Goal: Transaction & Acquisition: Purchase product/service

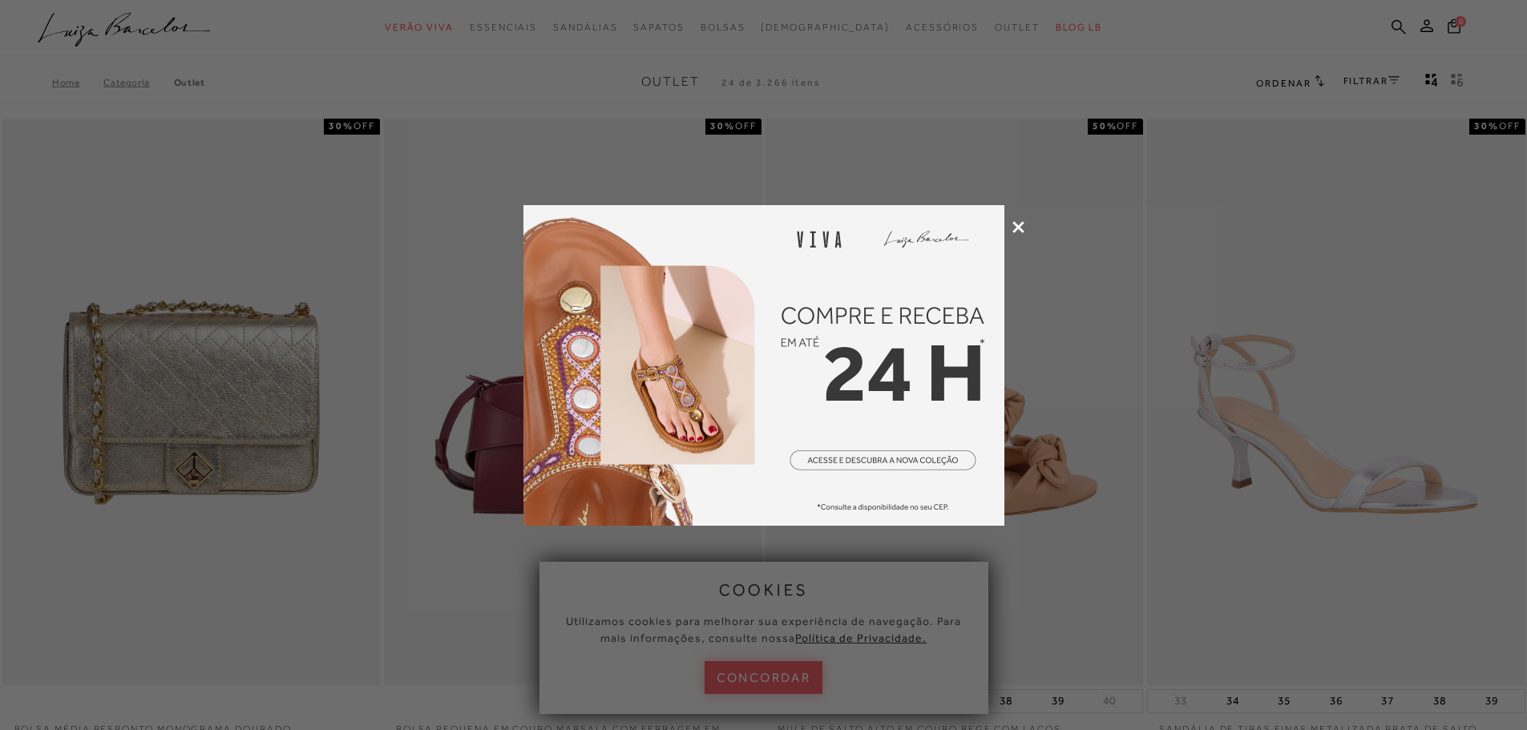
click at [1022, 224] on icon at bounding box center [1018, 227] width 12 height 12
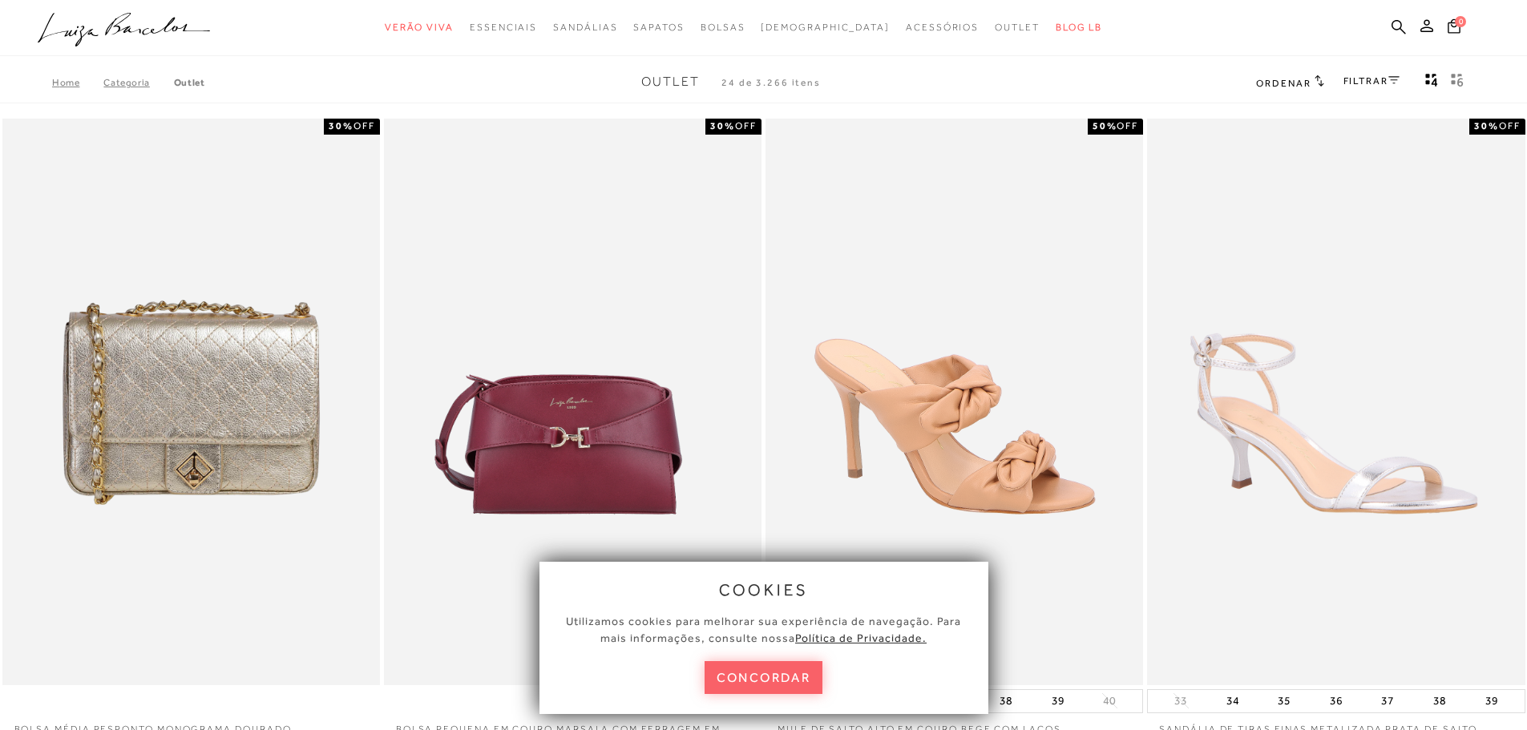
click at [1372, 87] on div "FILTRAR" at bounding box center [1371, 82] width 56 height 21
click at [1375, 75] on link "FILTRAR" at bounding box center [1371, 80] width 56 height 11
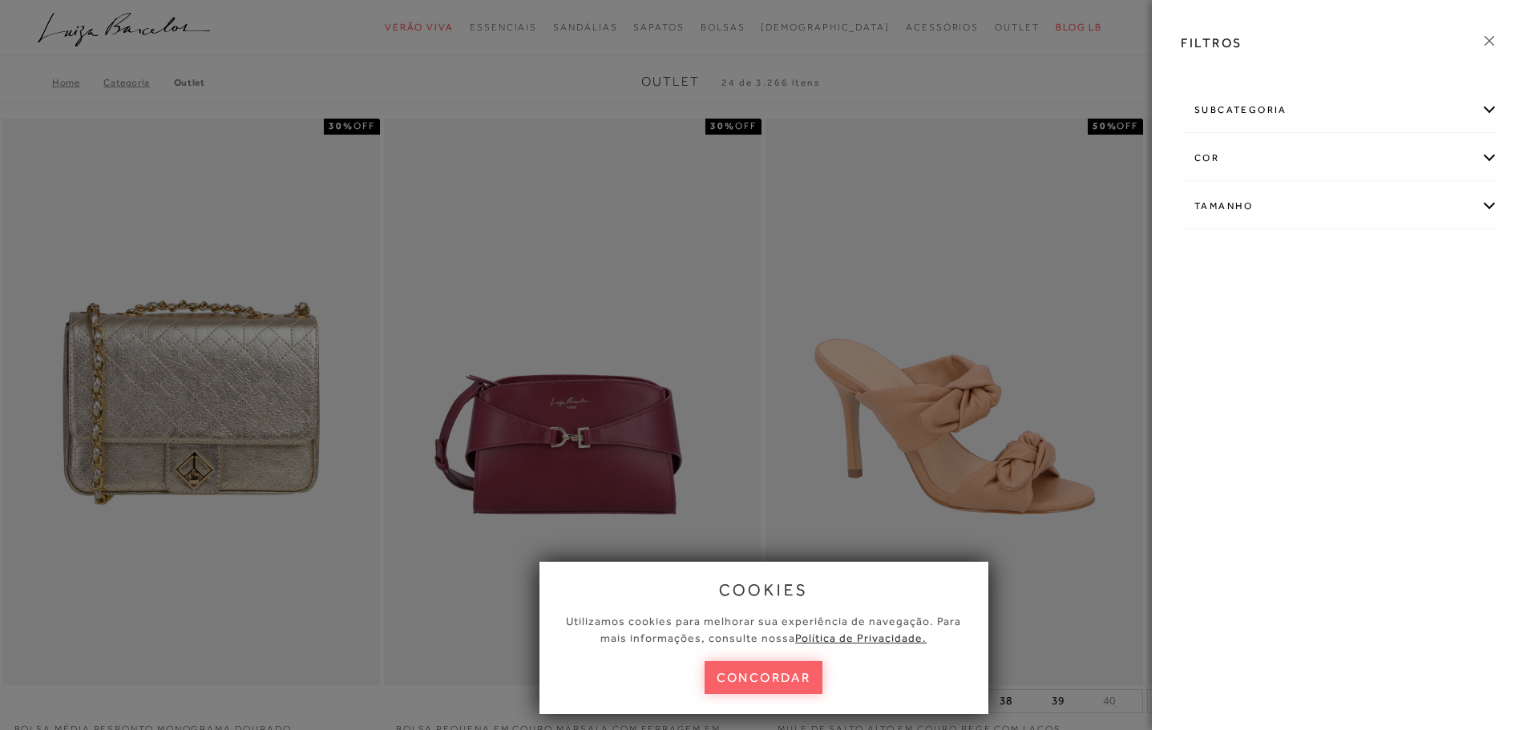
click at [1253, 115] on div "subcategoria" at bounding box center [1339, 110] width 316 height 42
click at [1256, 193] on div "cor" at bounding box center [1339, 201] width 316 height 42
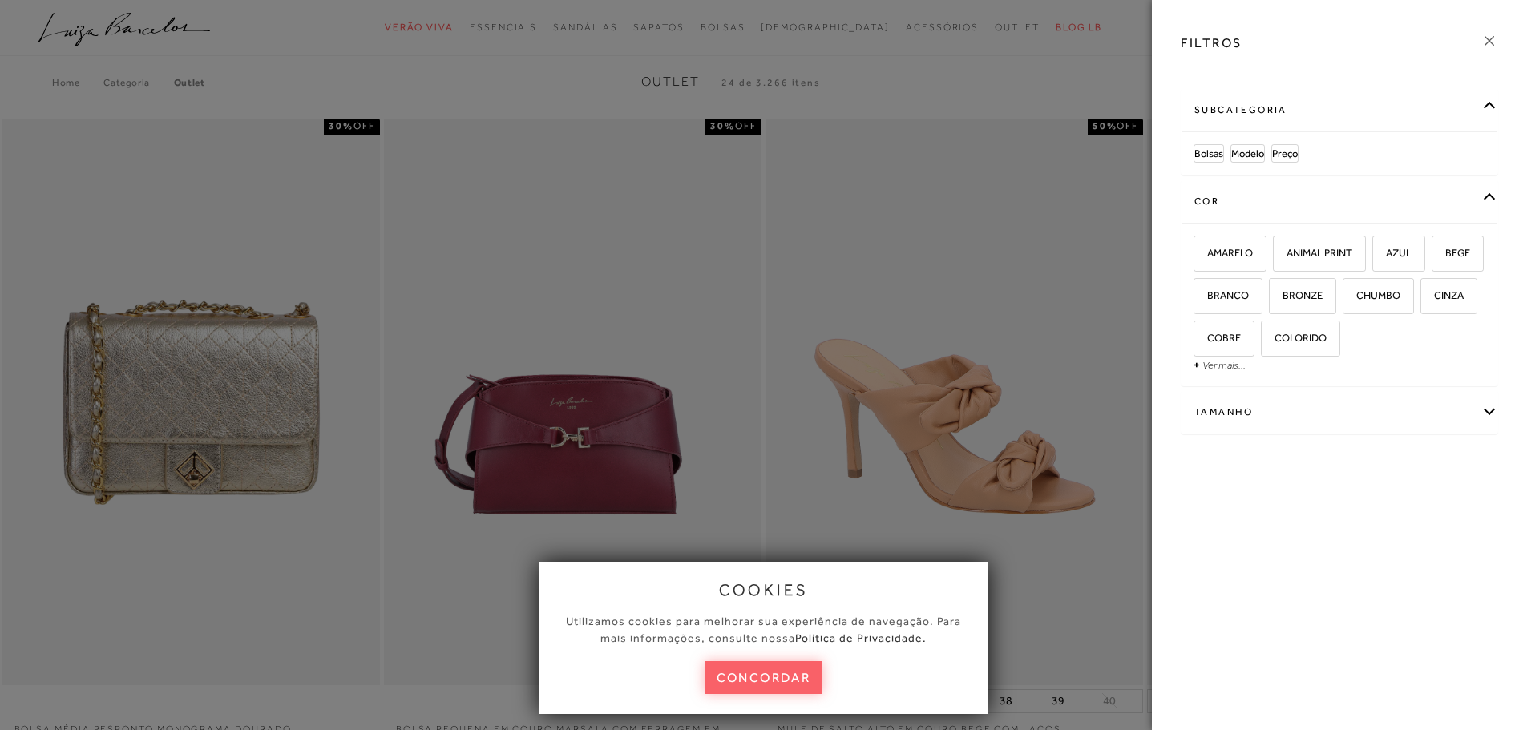
click at [1301, 432] on div "Tamanho" at bounding box center [1339, 412] width 316 height 42
click at [1494, 39] on icon at bounding box center [1489, 41] width 18 height 18
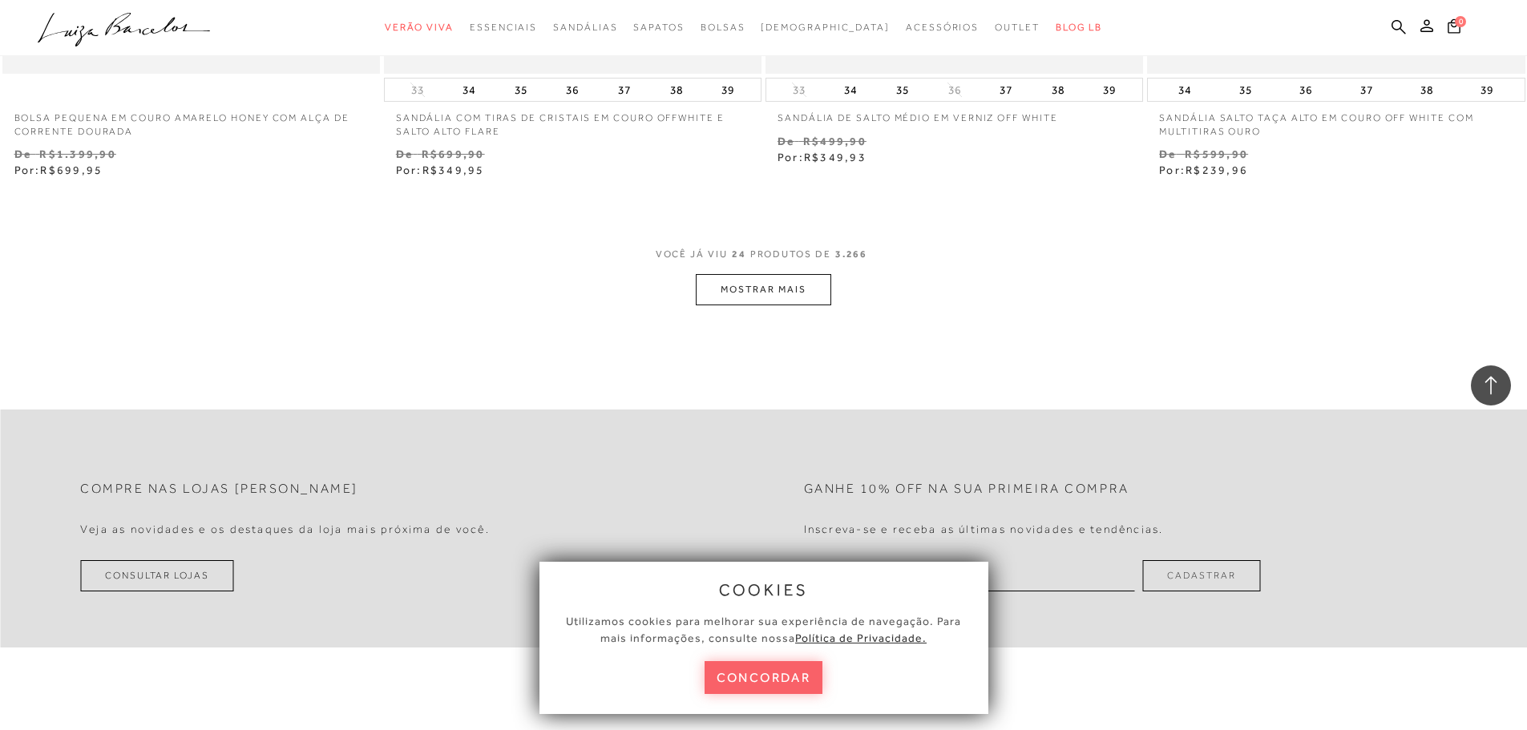
scroll to position [4247, 0]
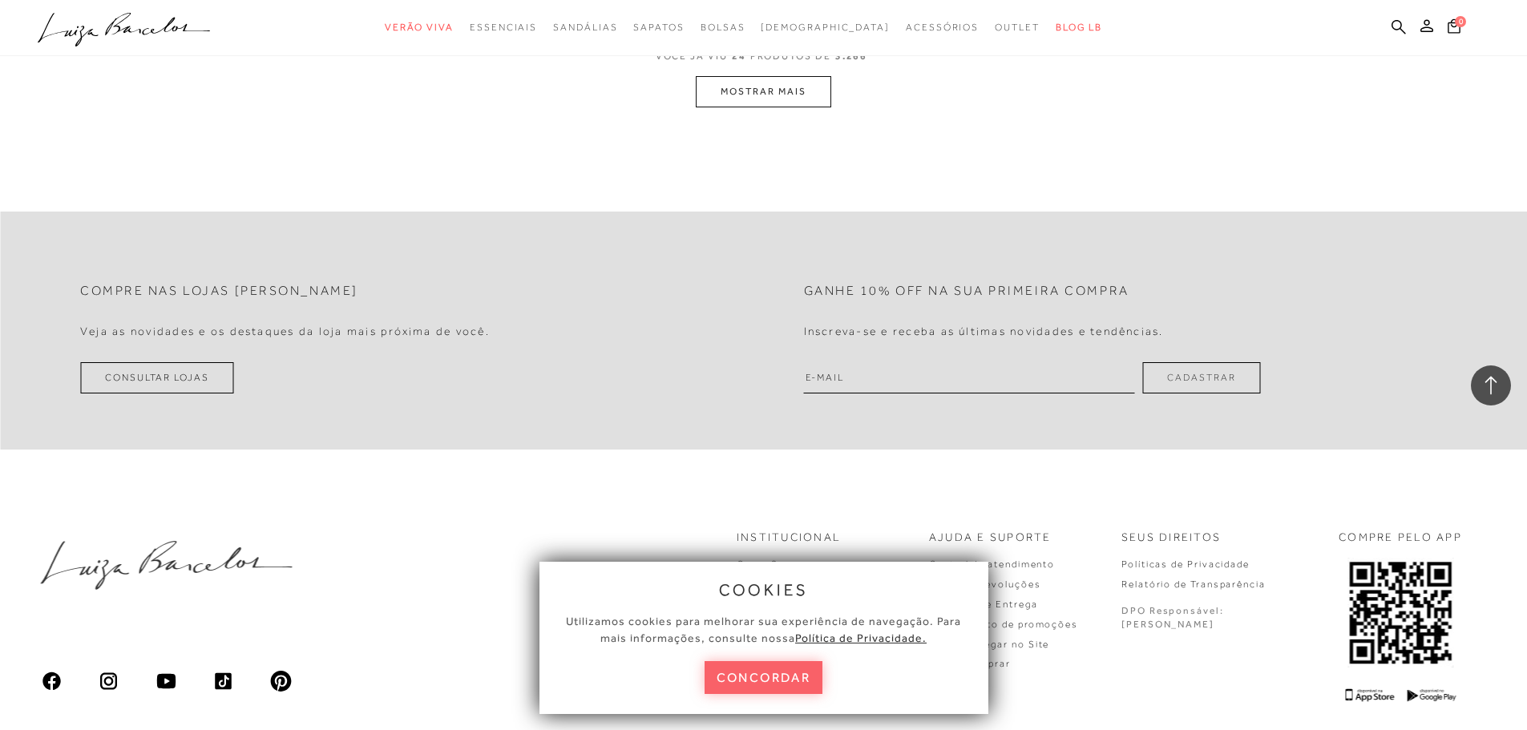
click at [732, 94] on button "MOSTRAR MAIS" at bounding box center [763, 91] width 135 height 31
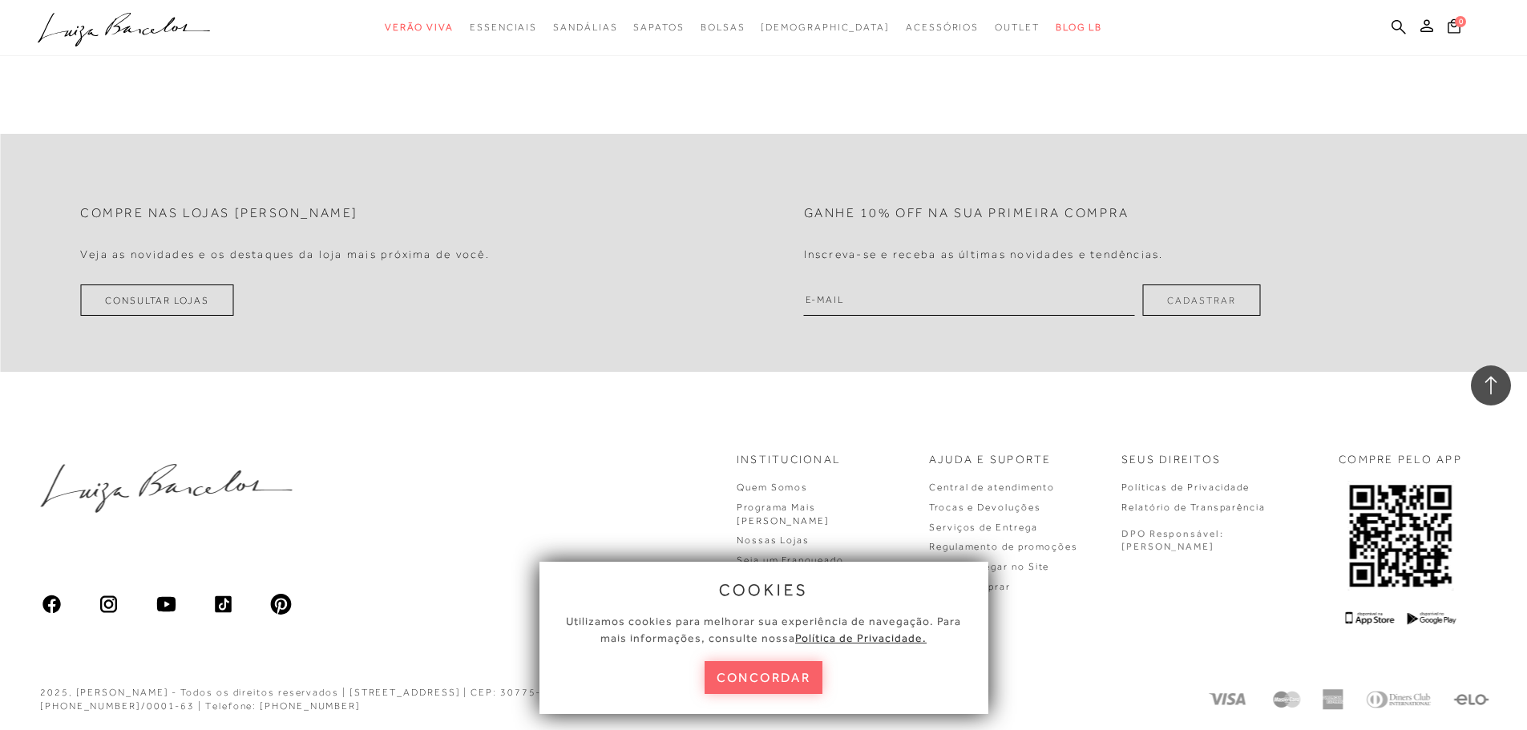
scroll to position [8437, 0]
click at [755, 670] on button "concordar" at bounding box center [763, 677] width 119 height 33
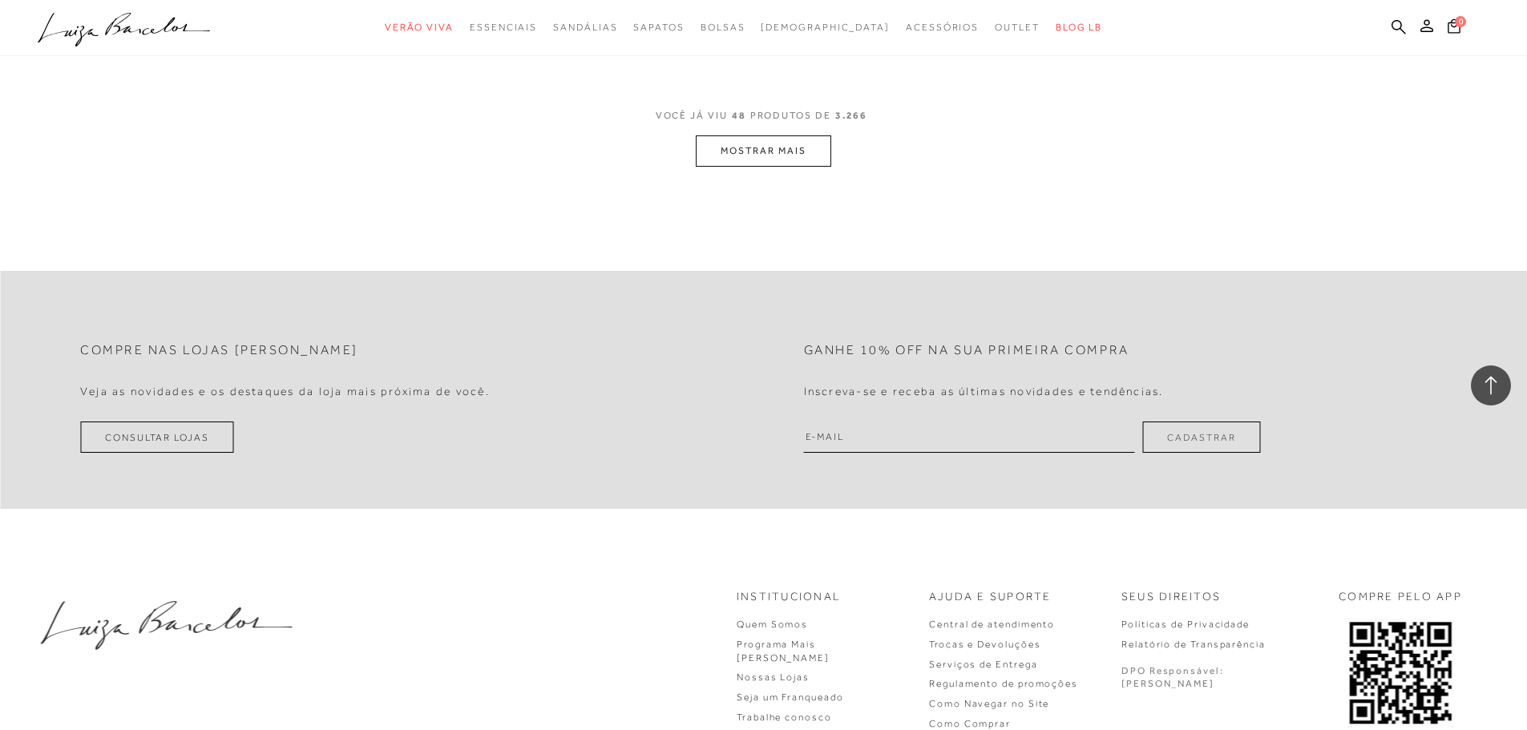
scroll to position [8117, 0]
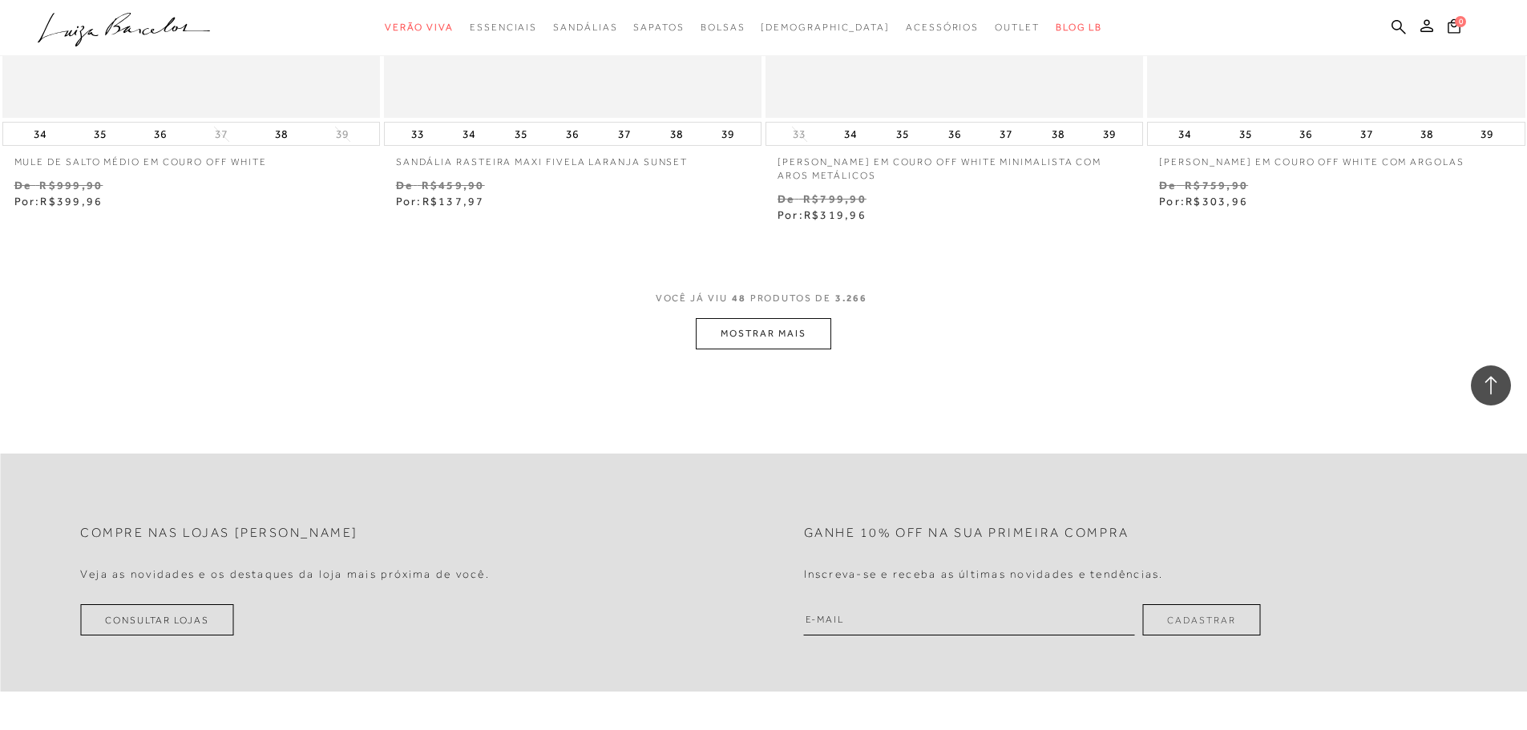
click at [772, 338] on button "MOSTRAR MAIS" at bounding box center [763, 333] width 135 height 31
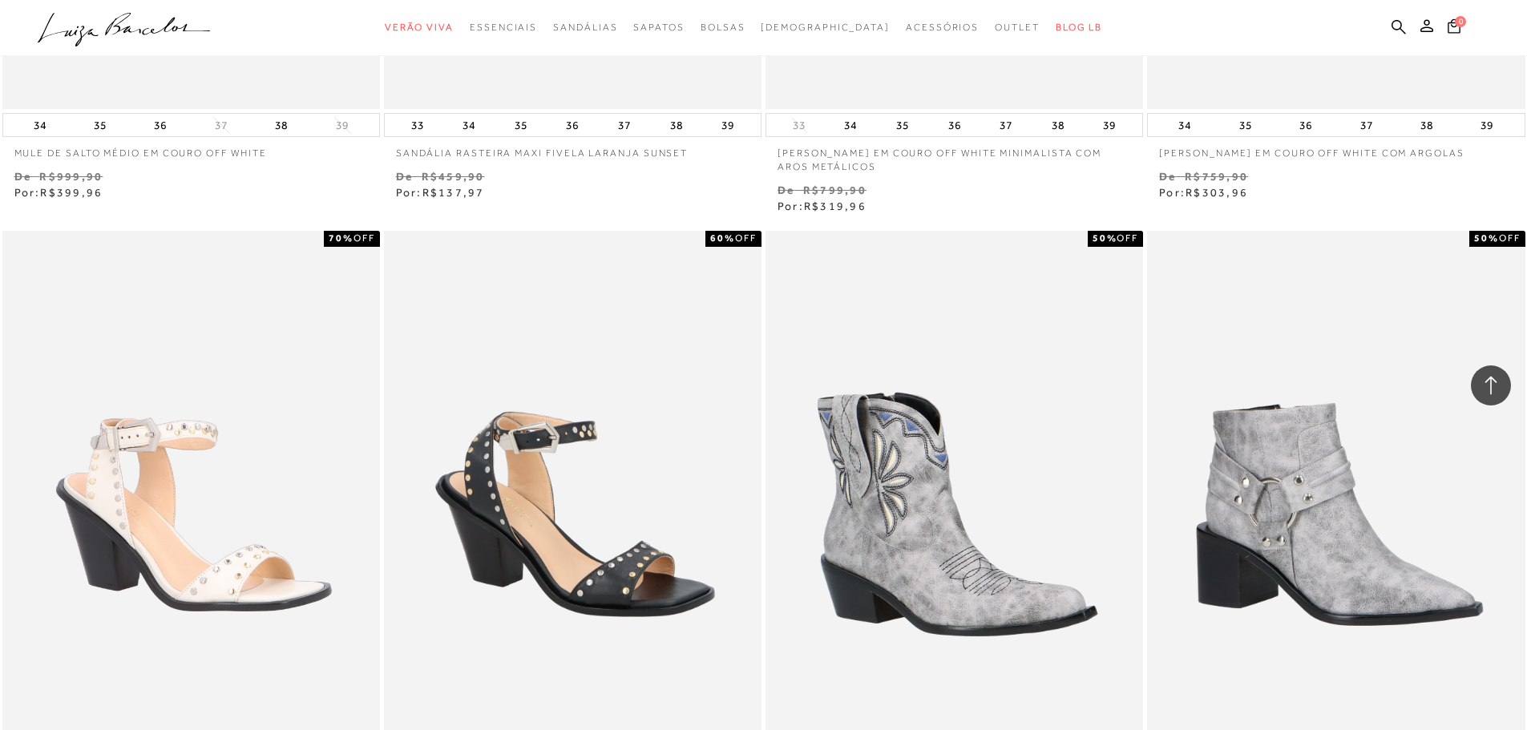
scroll to position [0, 0]
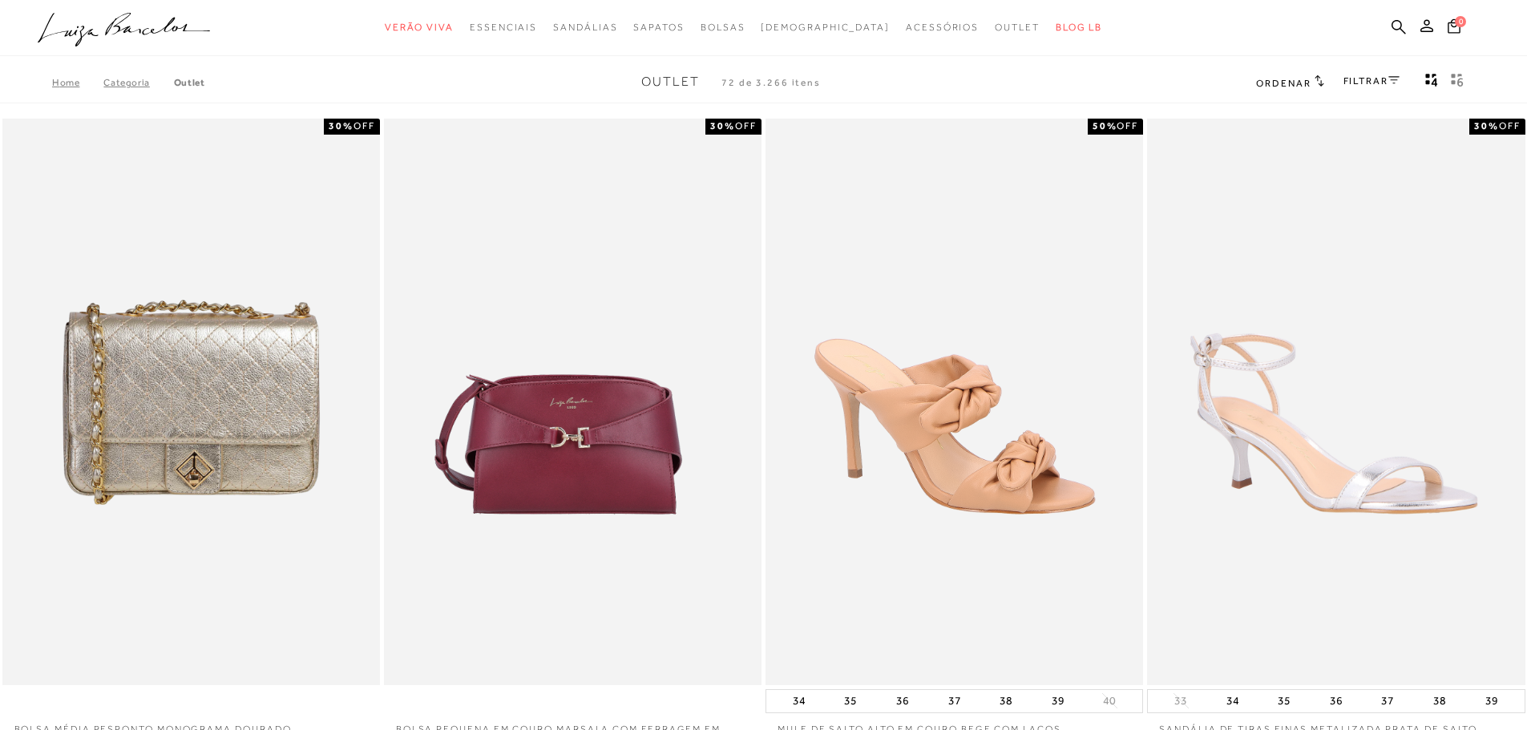
click at [1352, 86] on link "FILTRAR" at bounding box center [1371, 80] width 56 height 11
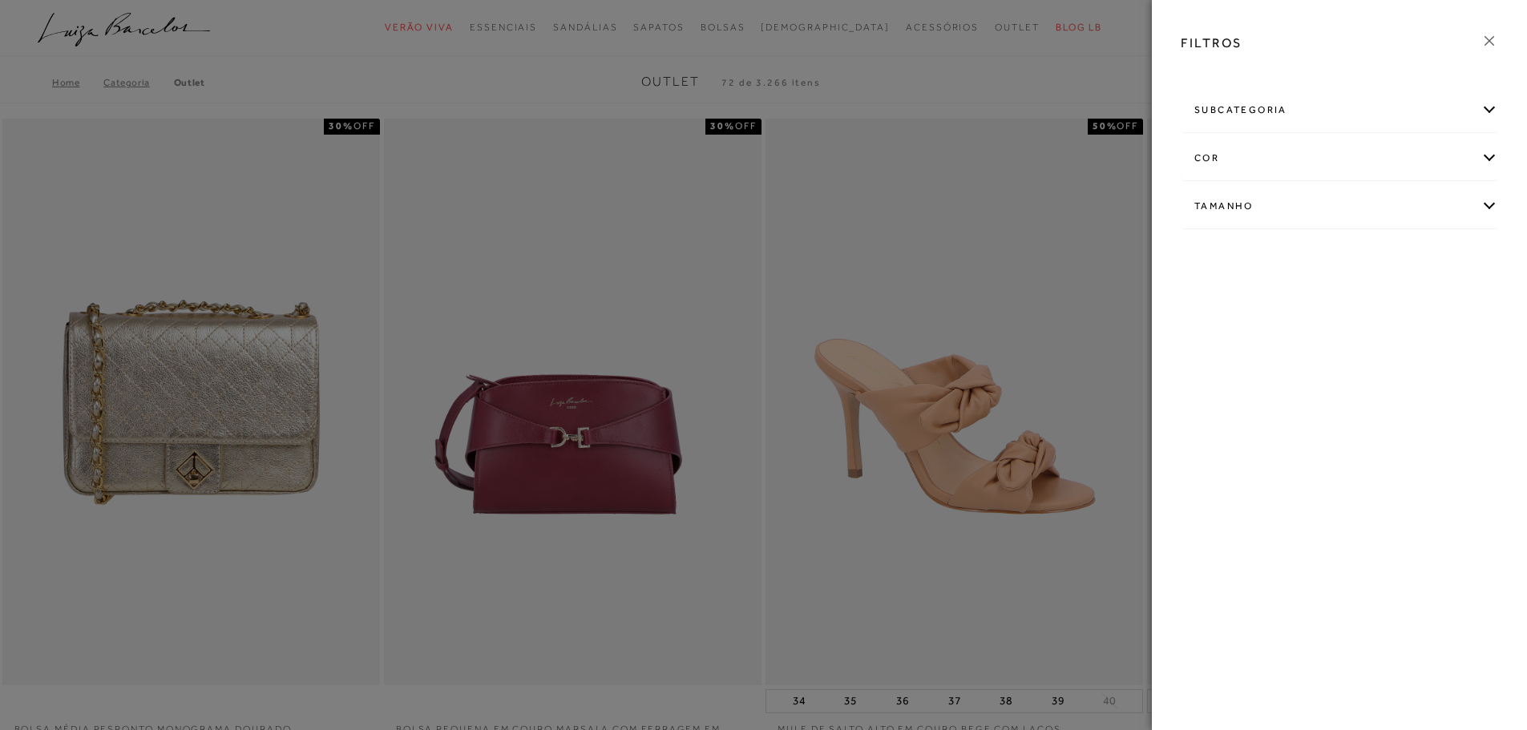
click at [1490, 25] on div "FILTROS" at bounding box center [1339, 43] width 343 height 42
click at [1491, 31] on div "FILTROS" at bounding box center [1339, 43] width 343 height 42
click at [1482, 42] on icon at bounding box center [1489, 41] width 18 height 18
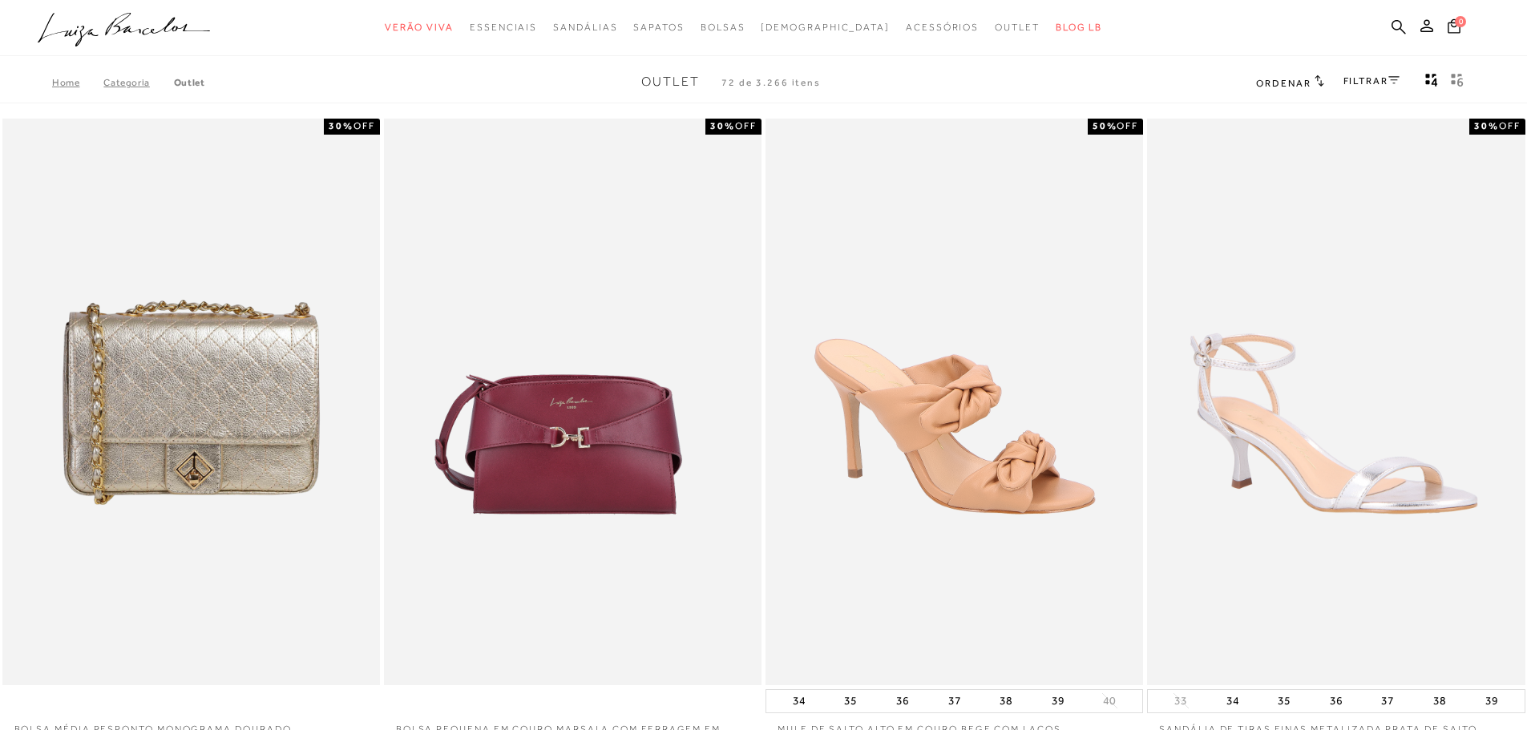
click at [1290, 85] on span "Ordenar" at bounding box center [1283, 83] width 54 height 11
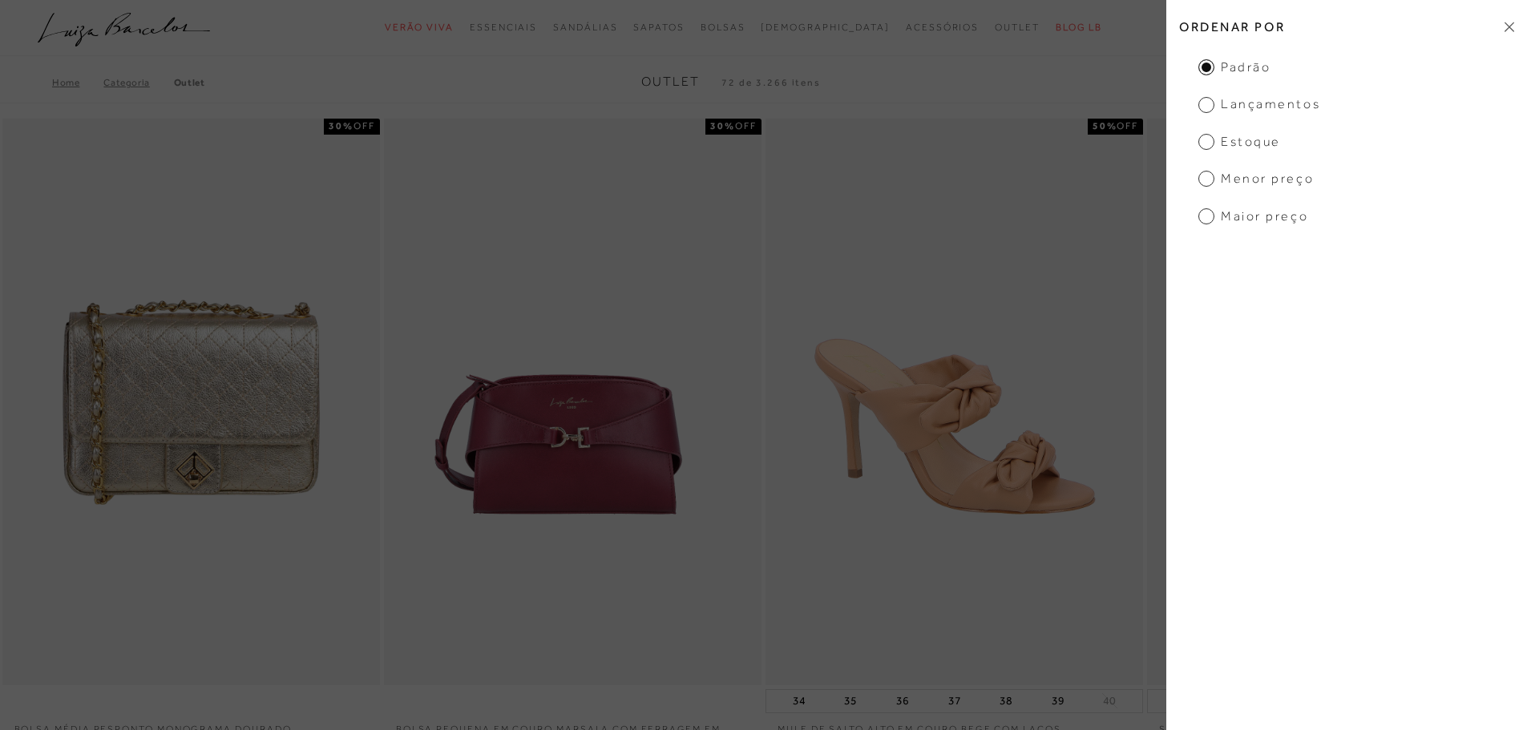
click at [1270, 178] on span "Menor preço" at bounding box center [1255, 179] width 115 height 18
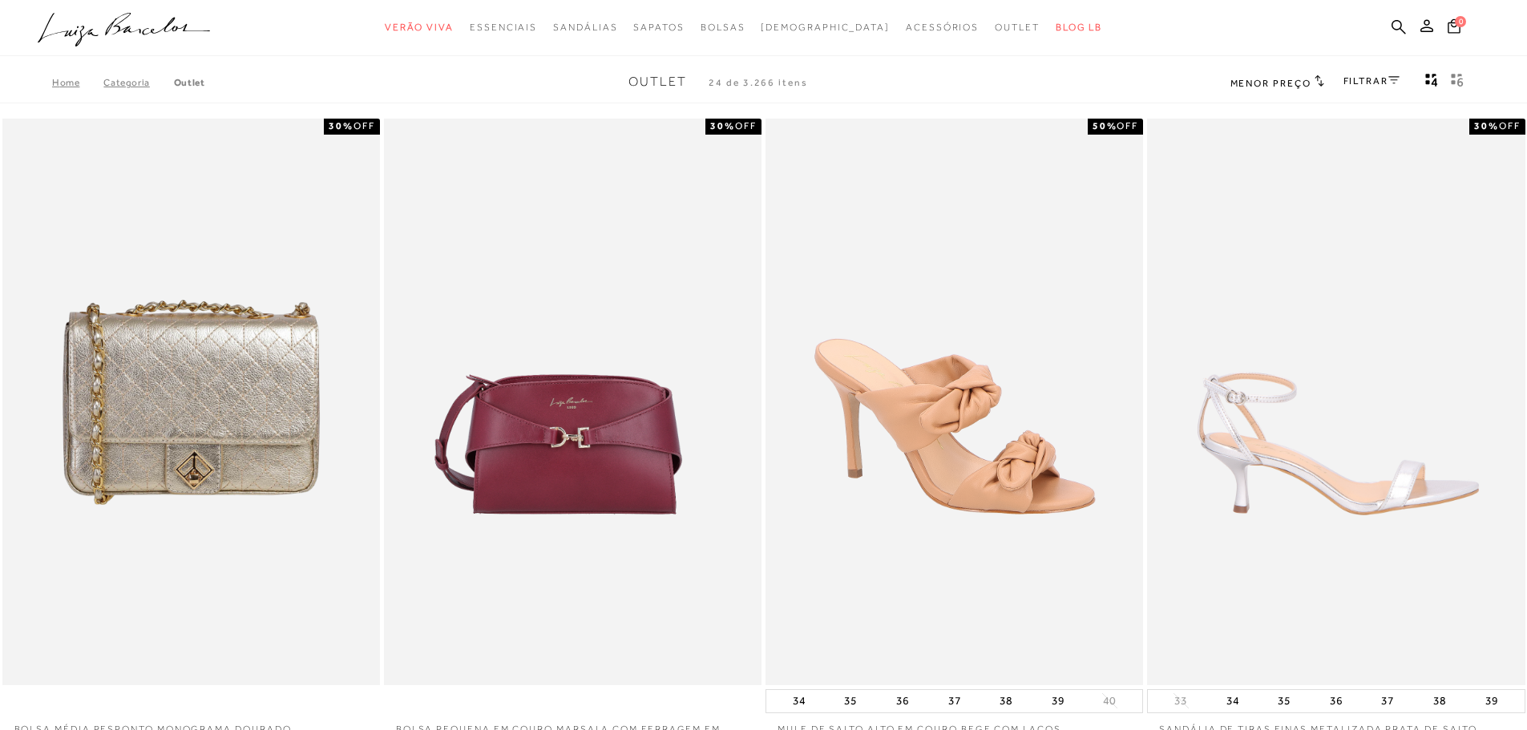
click at [1287, 89] on h2 "Menor preço" at bounding box center [1277, 83] width 94 height 16
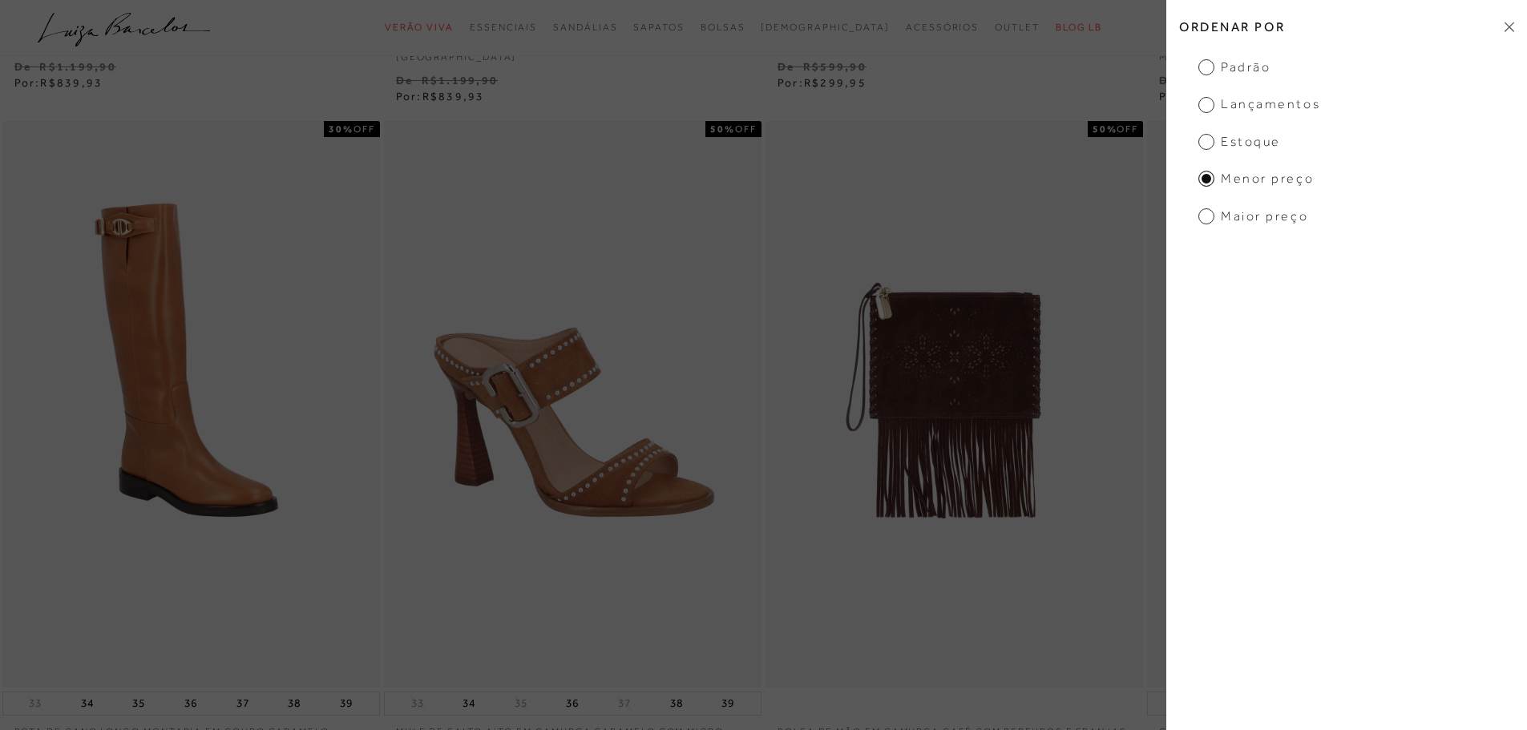
scroll to position [481, 0]
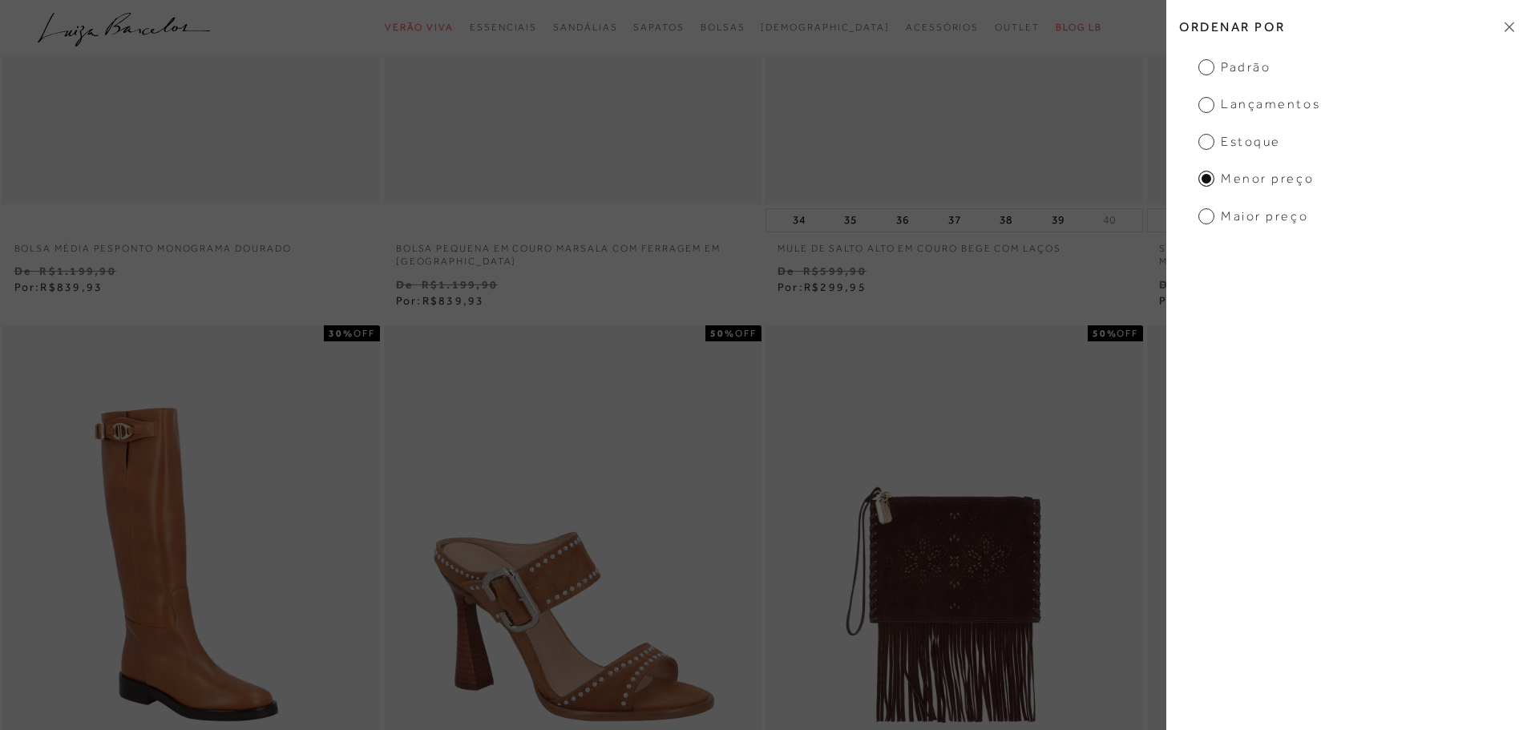
click at [1509, 26] on icon at bounding box center [1509, 27] width 10 height 10
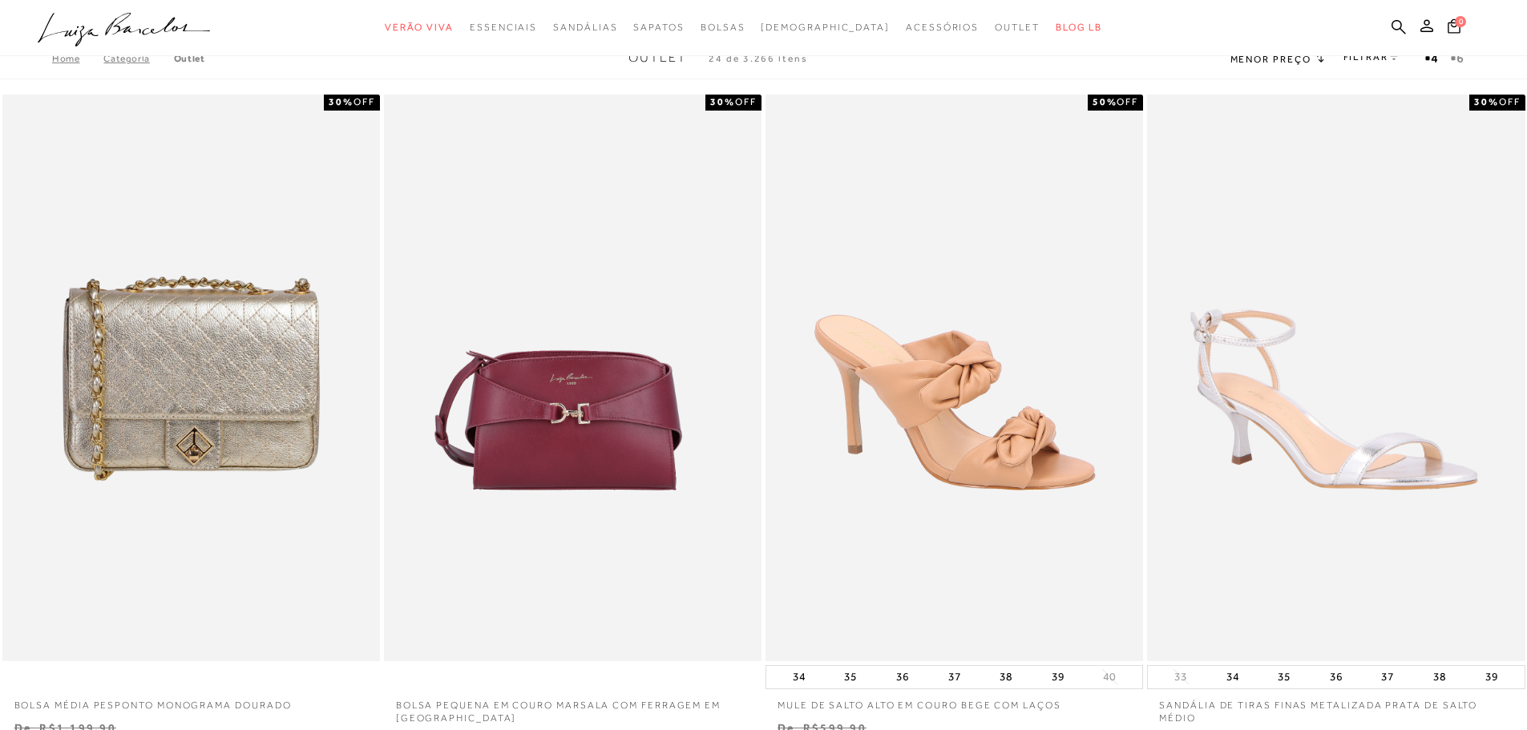
scroll to position [0, 0]
